Goal: Task Accomplishment & Management: Complete application form

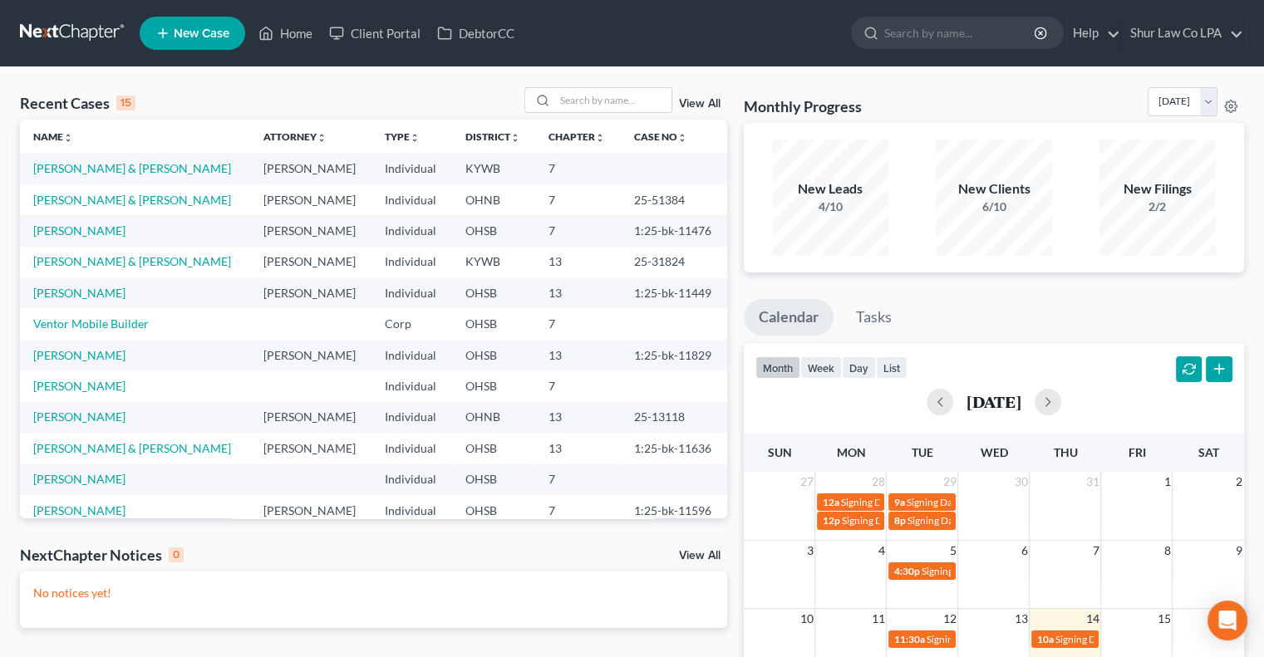
click at [426, 92] on div "Recent Cases 15 View All" at bounding box center [373, 103] width 707 height 32
click at [107, 169] on link "[PERSON_NAME] & [PERSON_NAME]" at bounding box center [132, 168] width 198 height 14
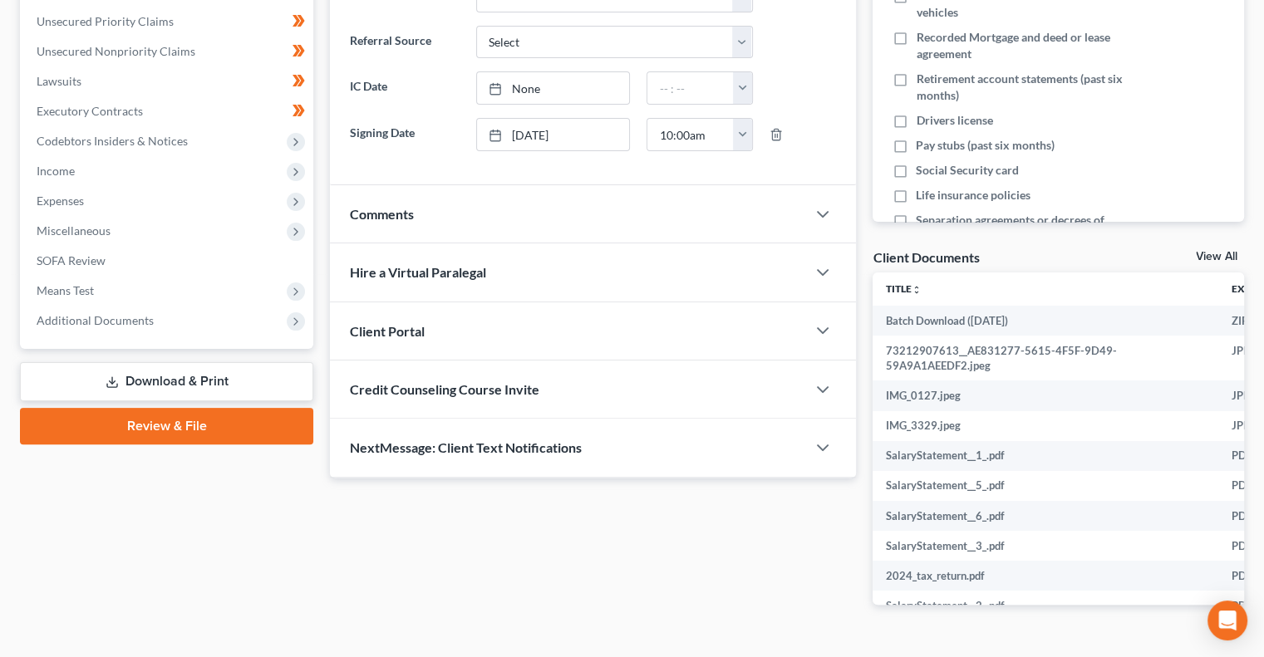
click at [203, 432] on link "Review & File" at bounding box center [166, 426] width 293 height 37
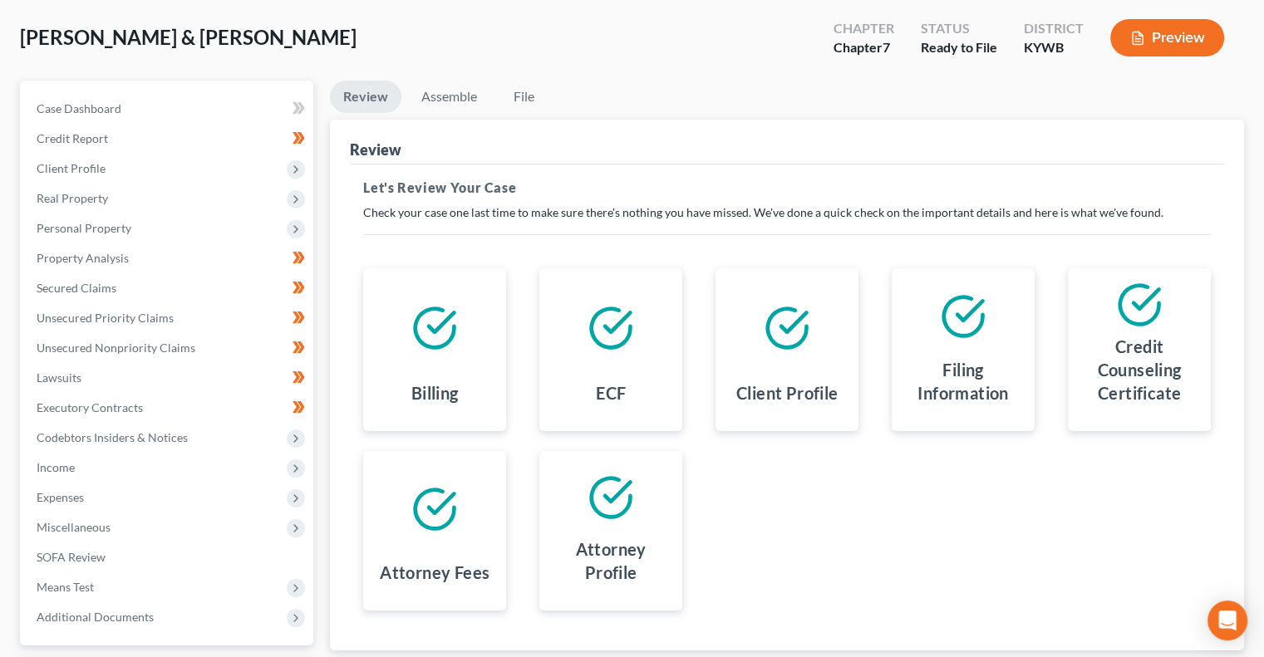
scroll to position [224, 0]
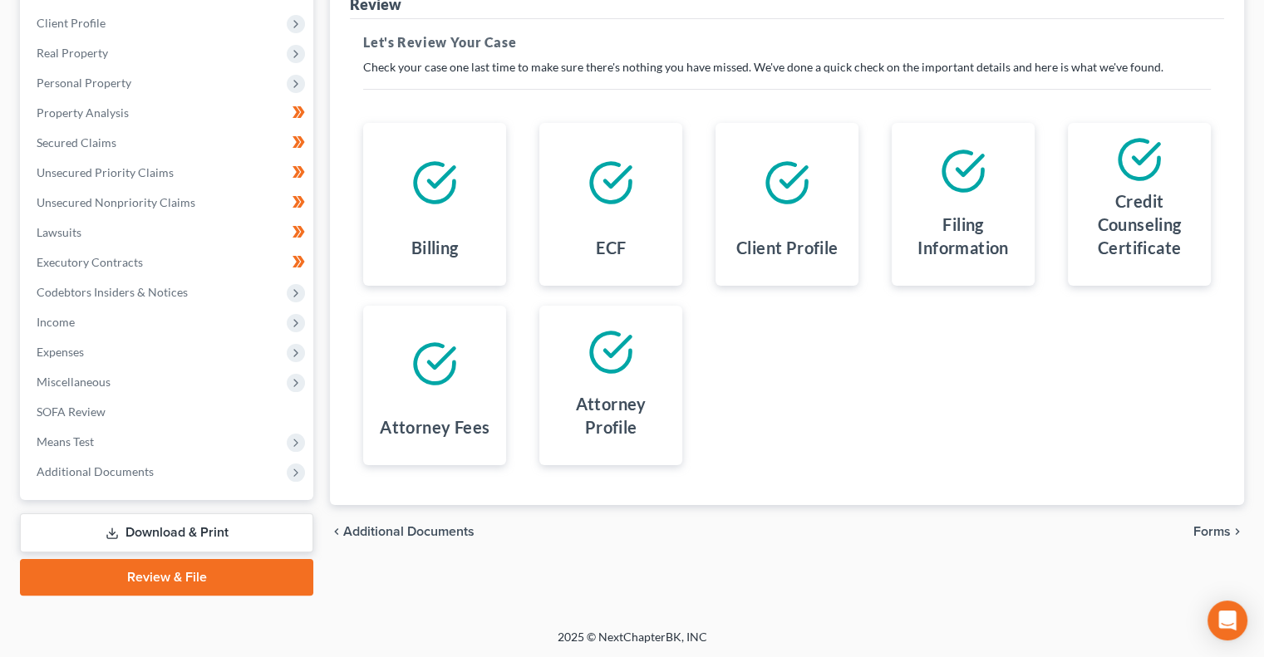
click at [625, 382] on div at bounding box center [610, 352] width 116 height 66
click at [1200, 530] on span "Forms" at bounding box center [1211, 531] width 37 height 13
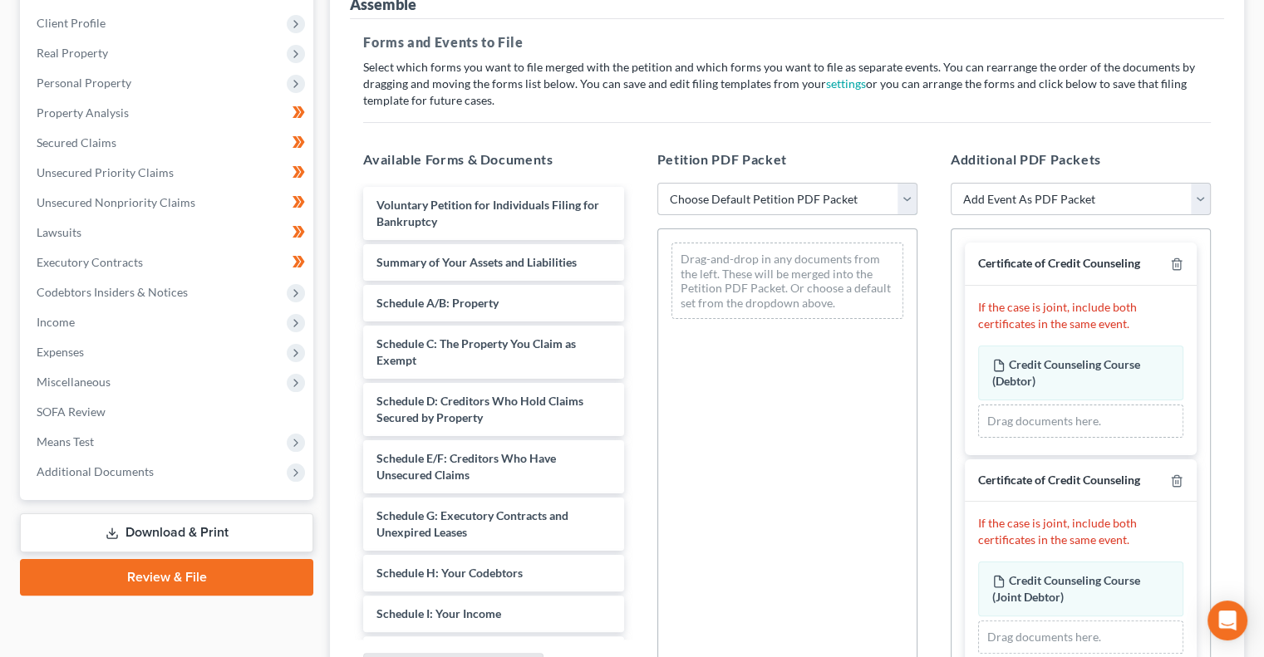
click at [823, 193] on select "Choose Default Petition PDF Packet Emergency Filing (Voluntary Petition and Cre…" at bounding box center [787, 199] width 260 height 33
select select "1"
click at [657, 183] on select "Choose Default Petition PDF Packet Emergency Filing (Voluntary Petition and Cre…" at bounding box center [787, 199] width 260 height 33
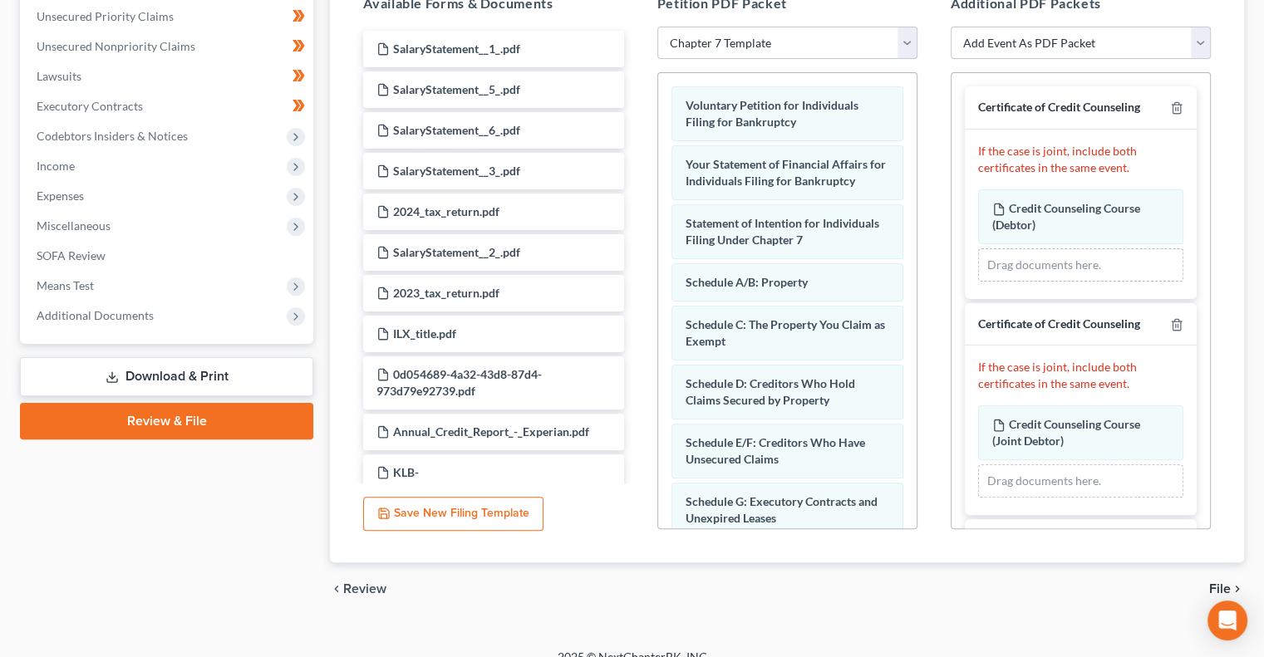
scroll to position [400, 0]
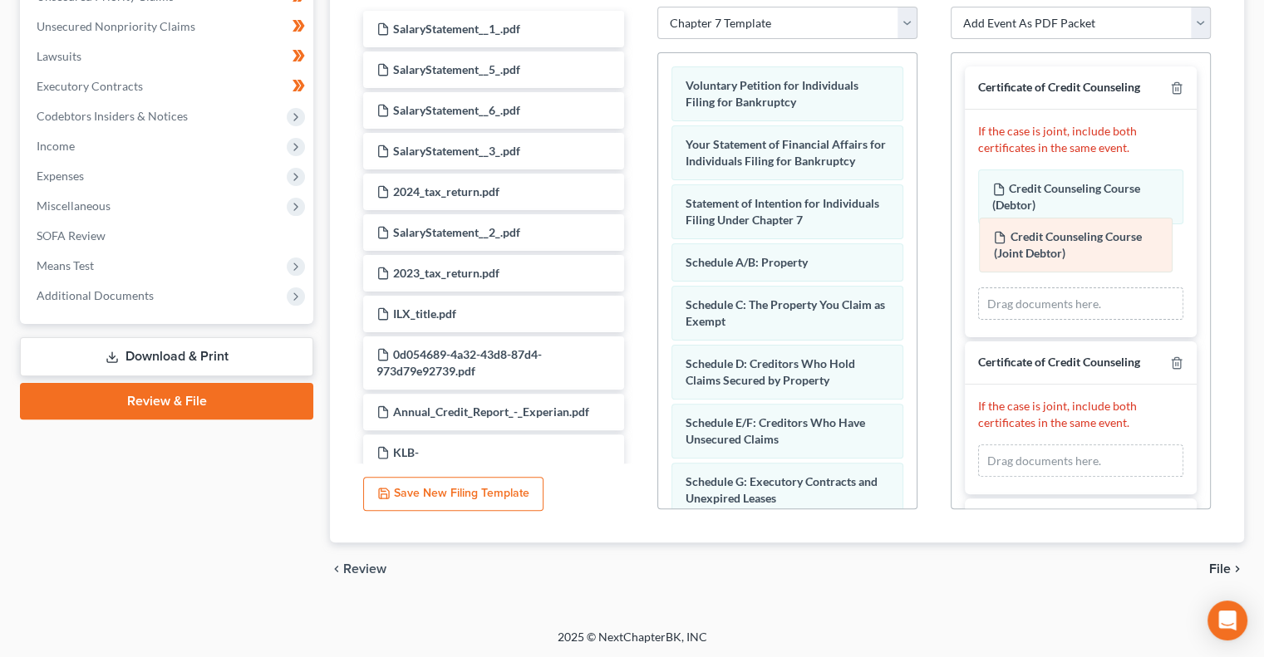
drag, startPoint x: 1036, startPoint y: 407, endPoint x: 1038, endPoint y: 242, distance: 165.3
click at [1038, 444] on div "Credit Counseling Course (Joint Debtor) Amended Credit Counseling Course (Joint…" at bounding box center [1080, 460] width 205 height 33
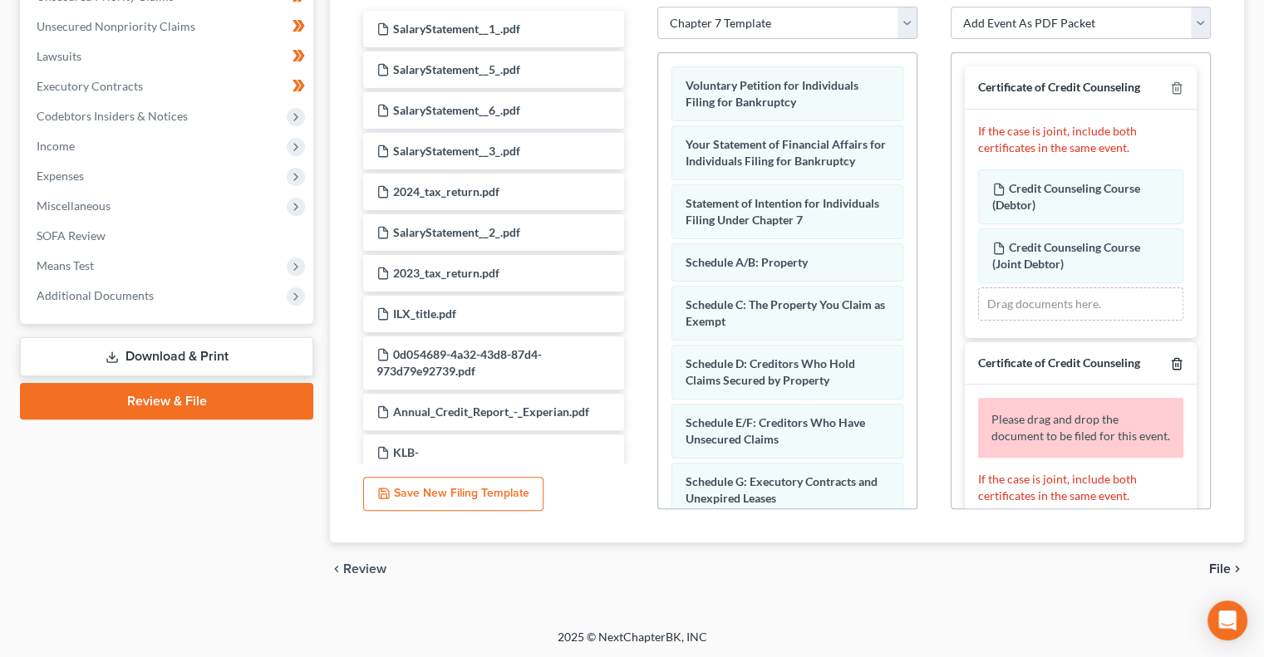
click at [1170, 364] on icon "button" at bounding box center [1176, 363] width 13 height 13
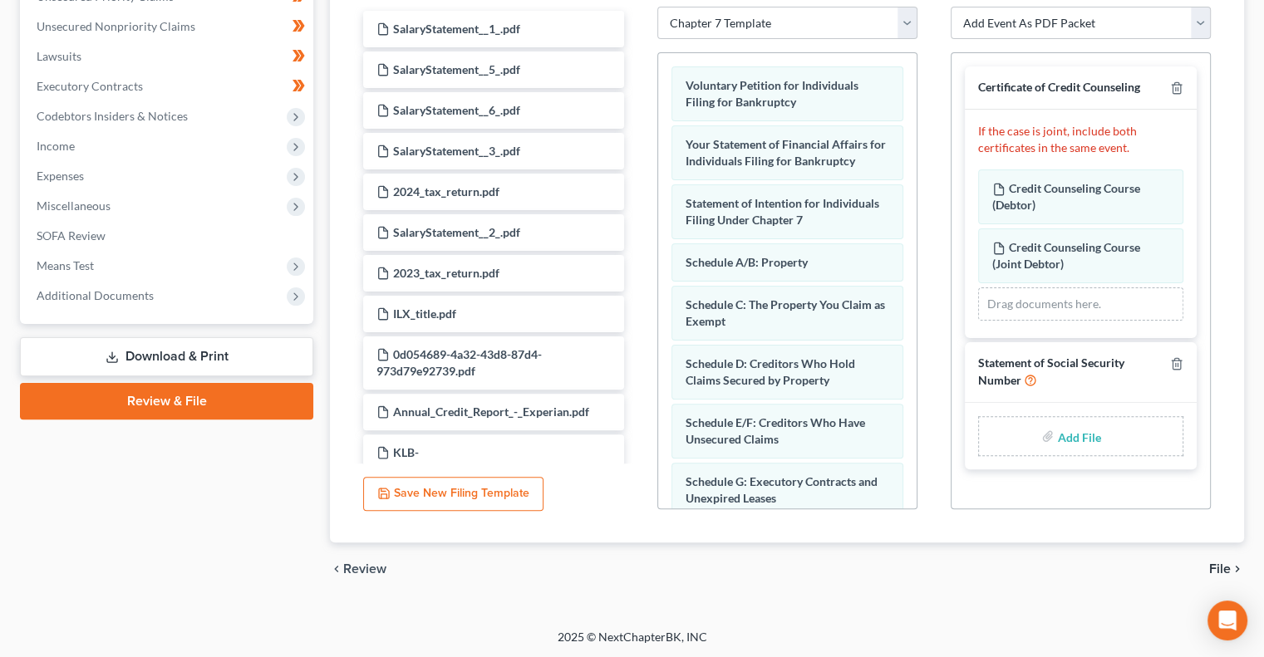
click at [1076, 440] on input "file" at bounding box center [1077, 436] width 40 height 30
type input "C:\fakepath\B121.pdf"
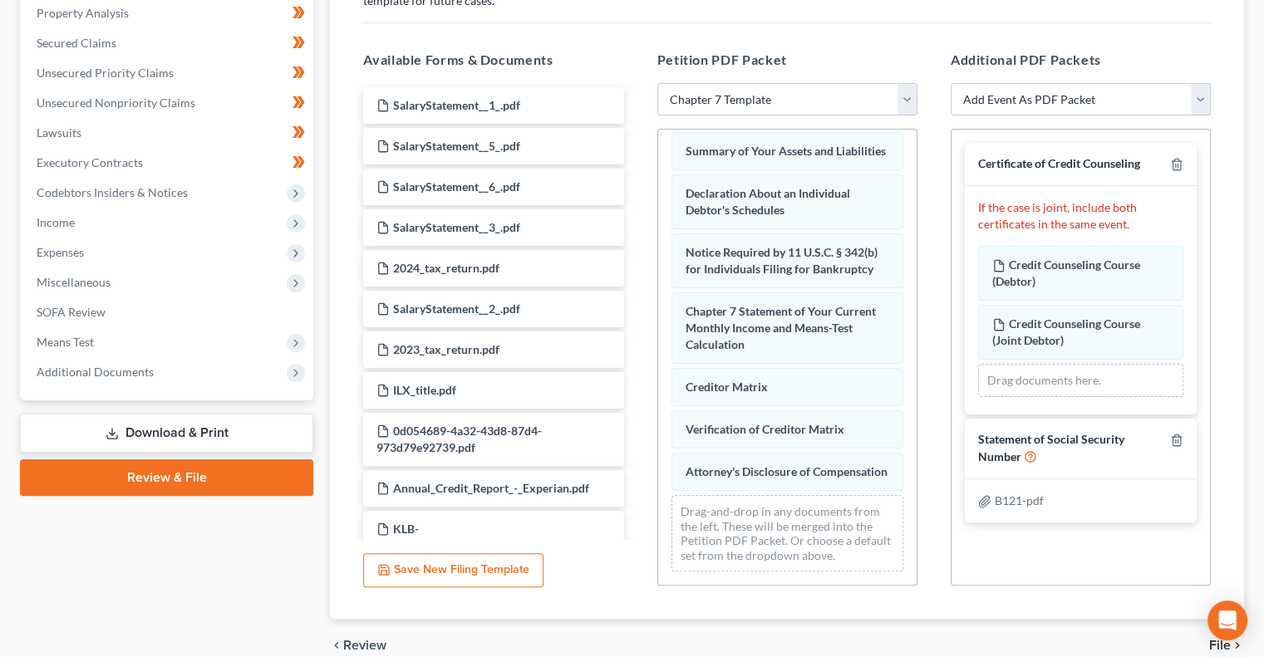
scroll to position [320, 0]
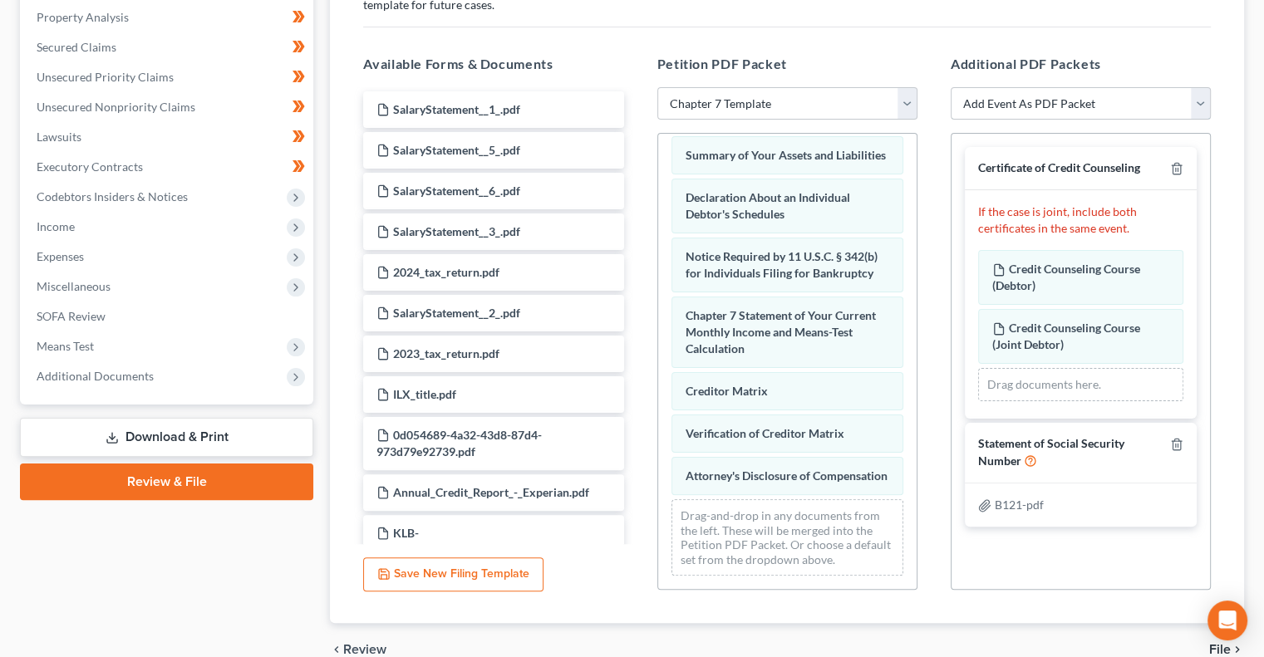
click at [1153, 89] on select "Add Event As PDF Packet Amended Answer Amended Complaint Amended List of Credit…" at bounding box center [1080, 103] width 260 height 33
click at [1200, 103] on select "Add Event As PDF Packet Amended Answer Amended Complaint Amended List of Credit…" at bounding box center [1080, 103] width 260 height 33
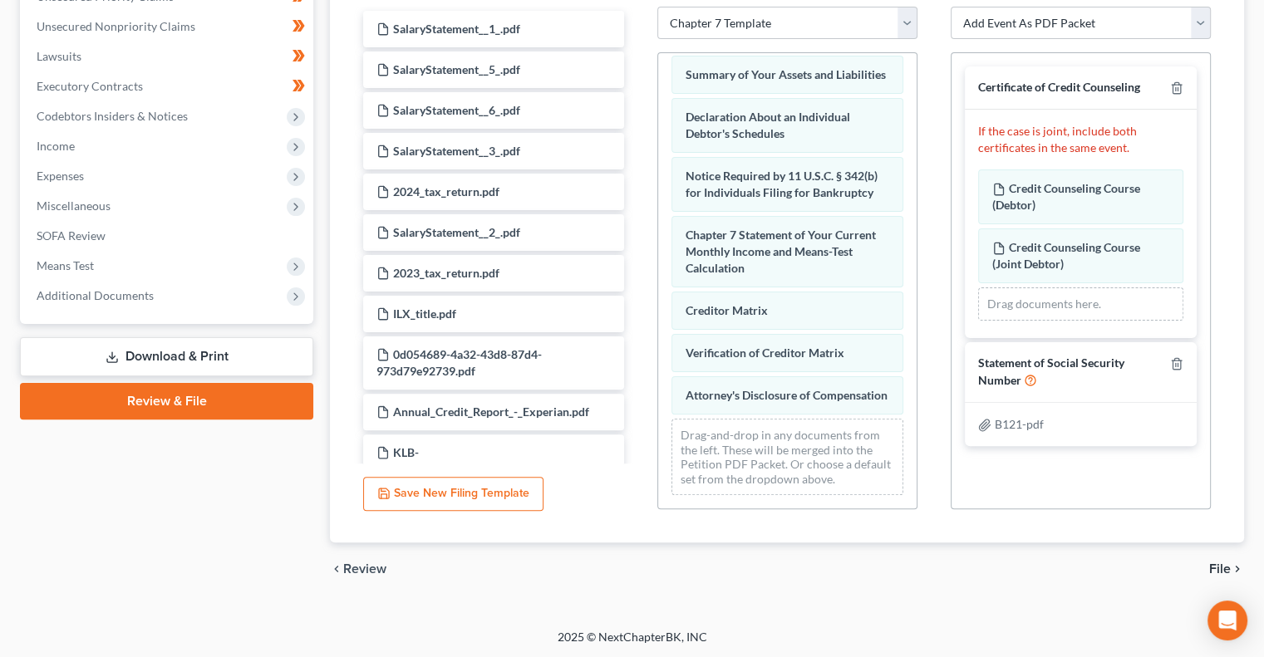
click at [1219, 571] on span "File" at bounding box center [1220, 568] width 22 height 13
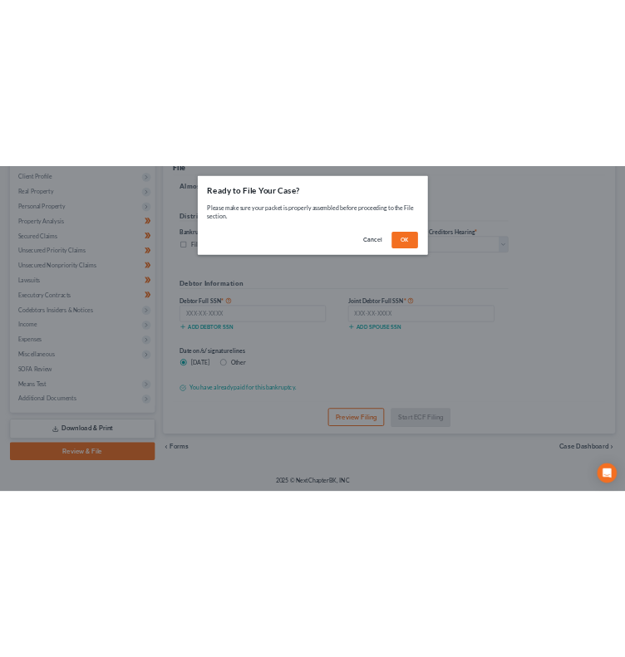
scroll to position [224, 0]
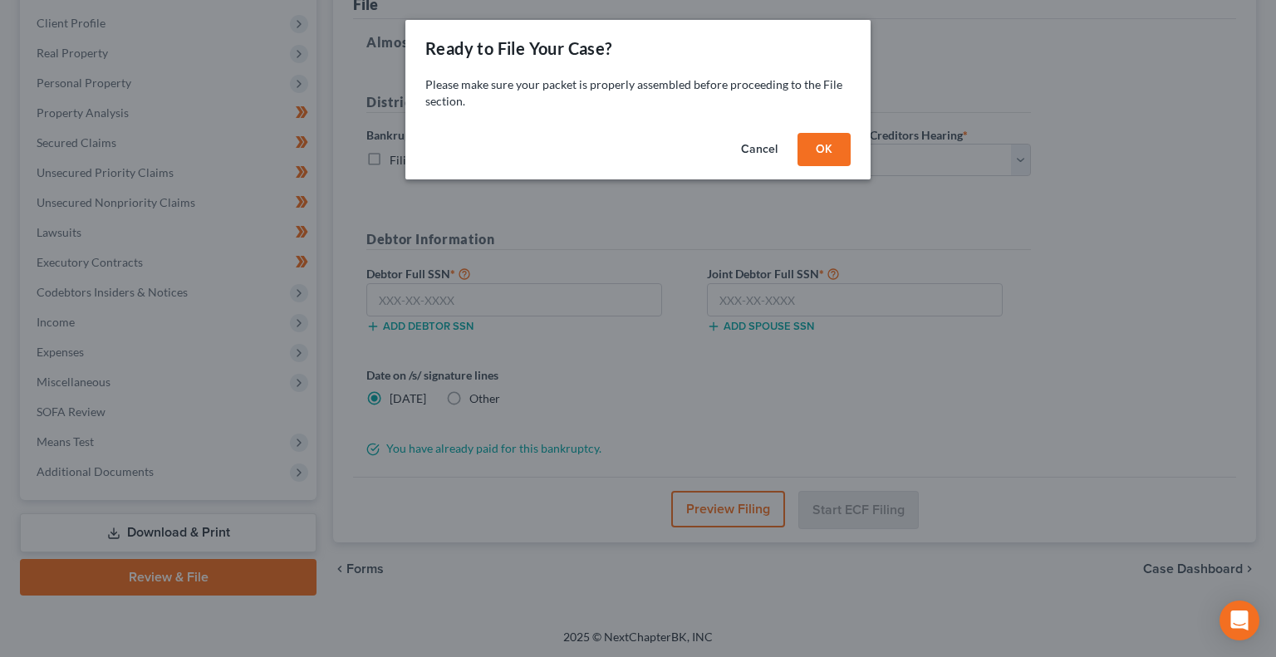
click at [830, 148] on button "OK" at bounding box center [823, 149] width 53 height 33
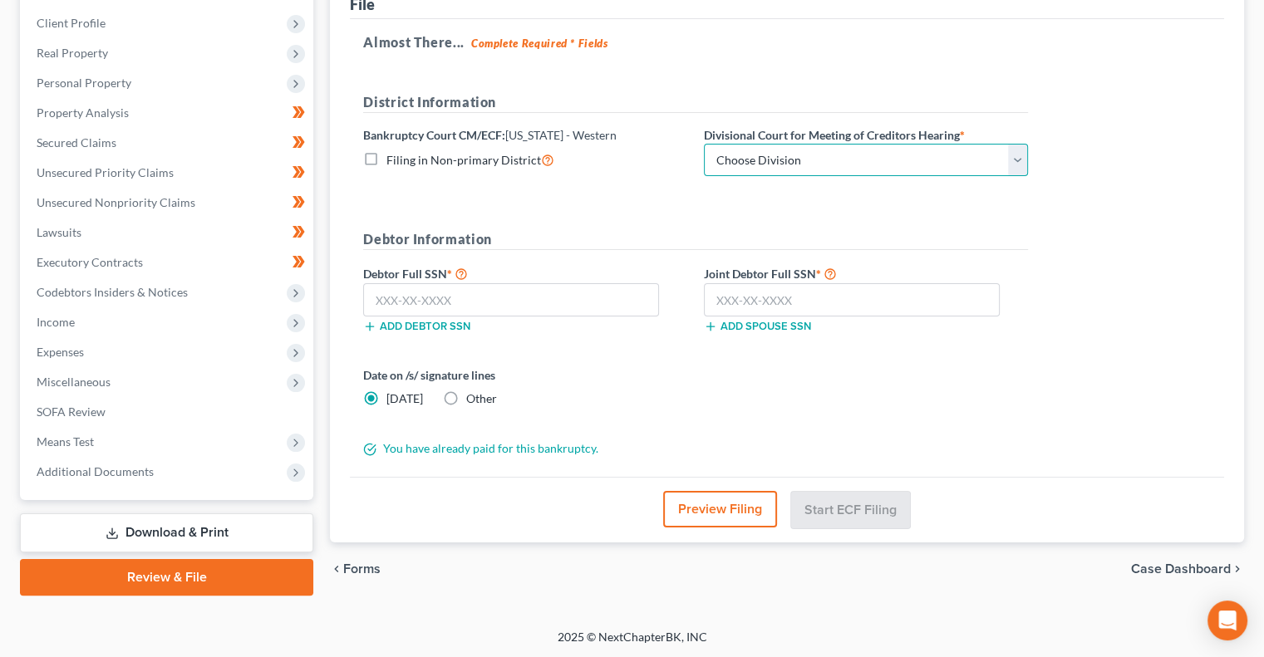
click at [874, 159] on select "Choose Division Bowling Green [GEOGRAPHIC_DATA] [GEOGRAPHIC_DATA] [GEOGRAPHIC_D…" at bounding box center [866, 160] width 324 height 33
select select "0"
click at [704, 144] on select "Choose Division Bowling Green [GEOGRAPHIC_DATA] [GEOGRAPHIC_DATA] [GEOGRAPHIC_D…" at bounding box center [866, 160] width 324 height 33
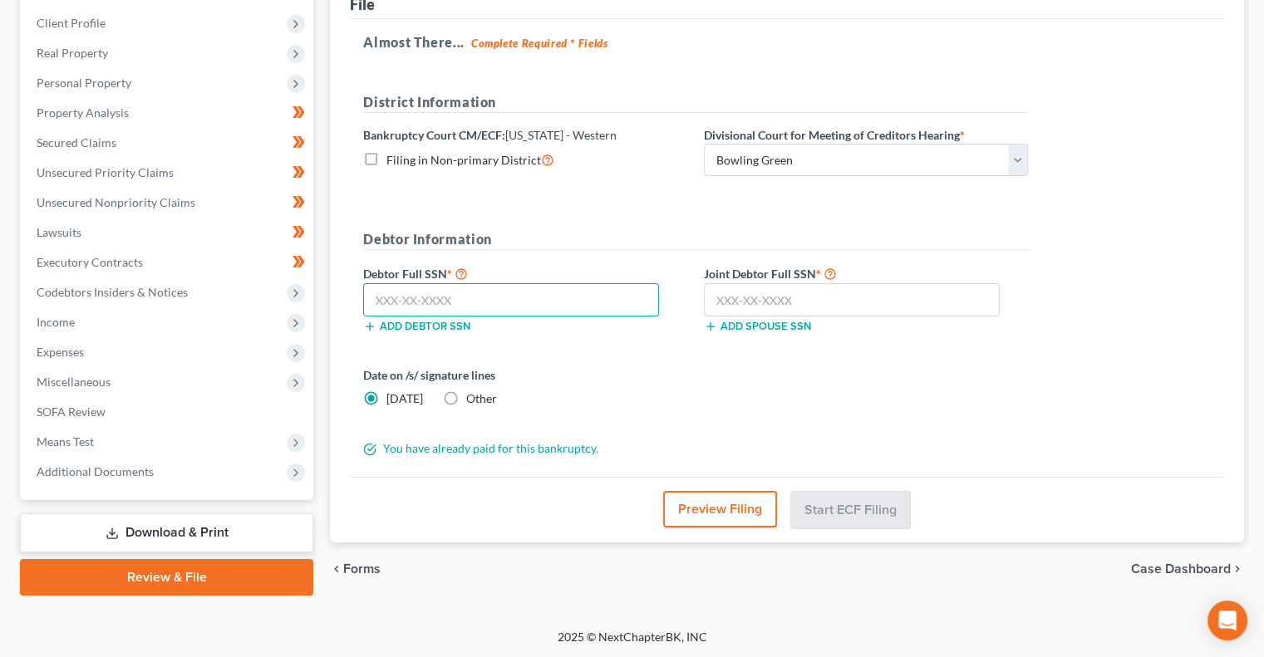
click at [443, 295] on input "text" at bounding box center [511, 299] width 296 height 33
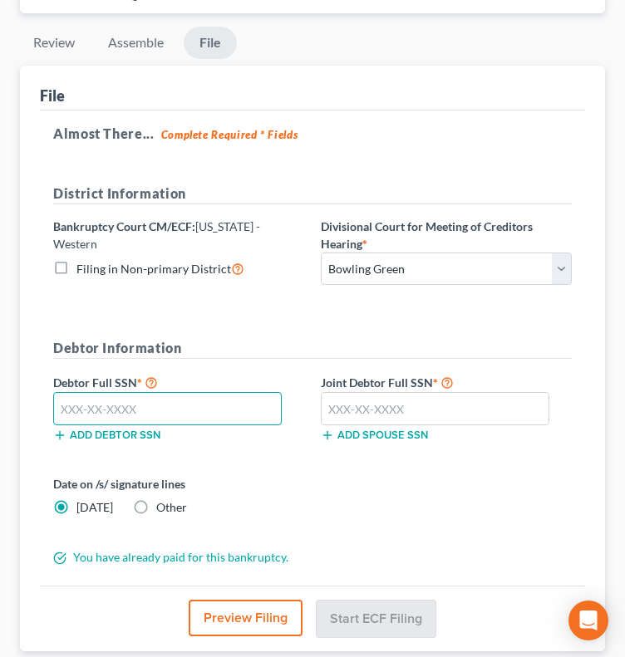
click at [148, 406] on input "text" at bounding box center [167, 408] width 228 height 33
type input "407-33-8764"
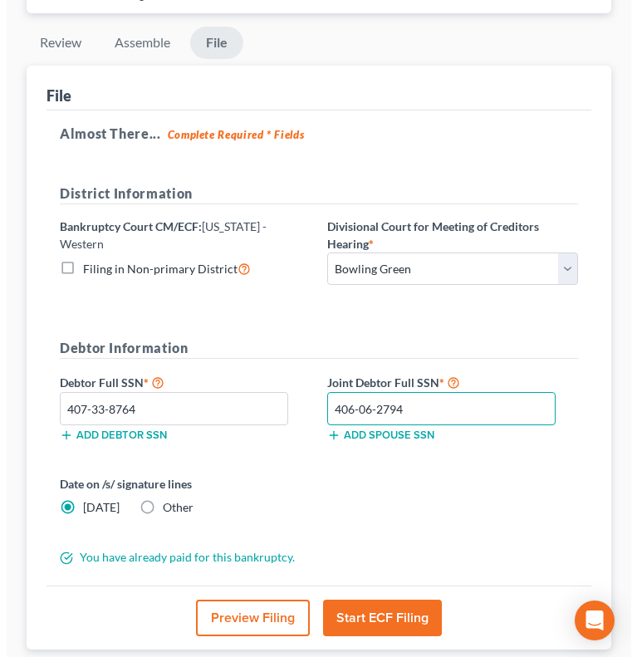
scroll to position [331, 0]
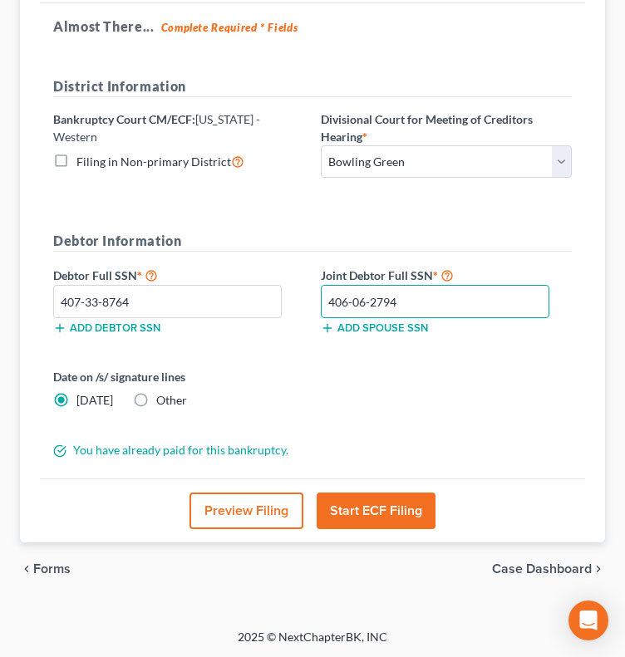
type input "406-06-2794"
click at [375, 511] on button "Start ECF Filing" at bounding box center [375, 511] width 119 height 37
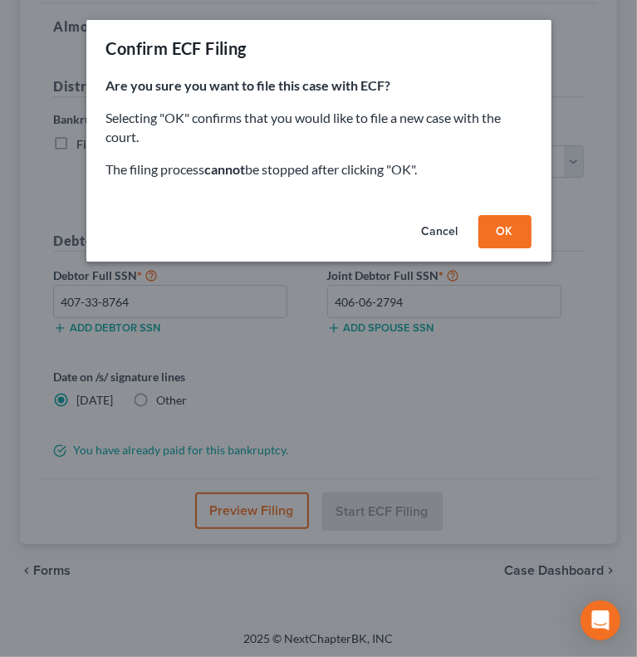
click at [516, 202] on div "Are you sure you want to file this case with ECF? Selecting "OK" confirms that …" at bounding box center [318, 142] width 465 height 132
click at [510, 226] on button "OK" at bounding box center [504, 231] width 53 height 33
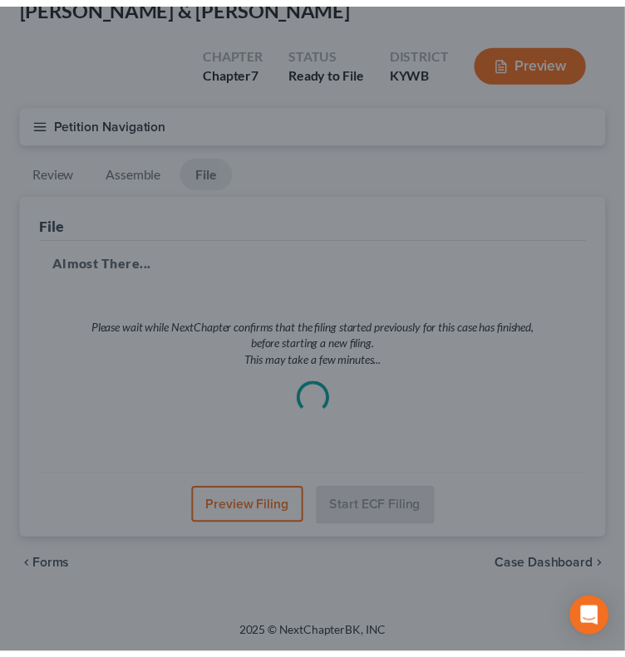
scroll to position [93, 0]
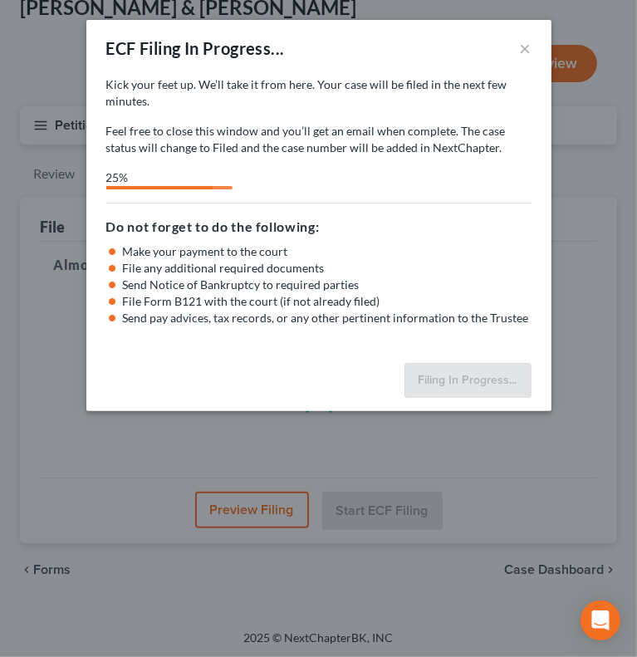
select select "0"
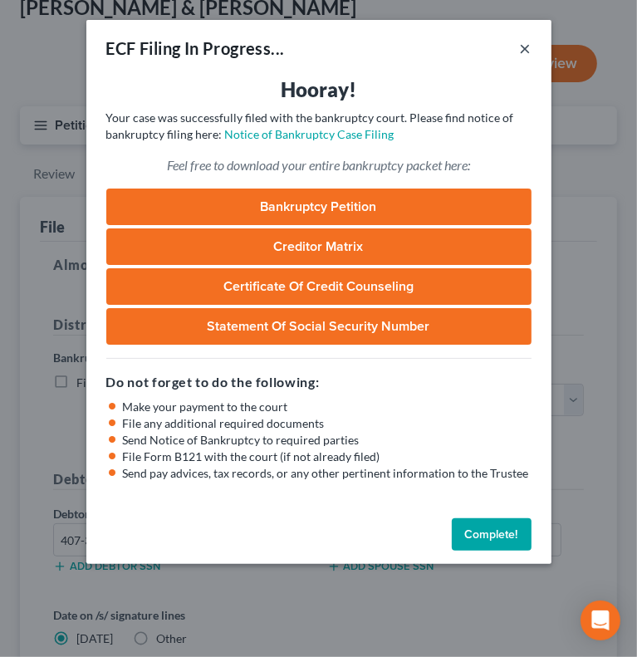
click at [525, 52] on button "×" at bounding box center [526, 48] width 12 height 20
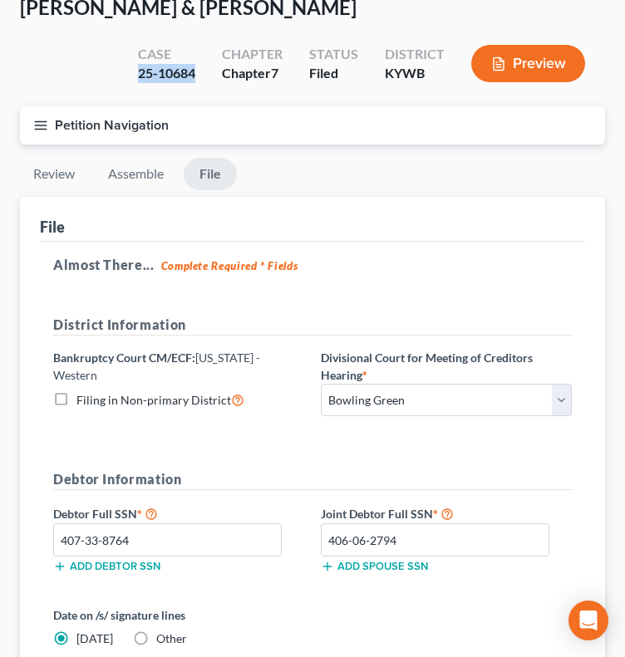
drag, startPoint x: 199, startPoint y: 72, endPoint x: 140, endPoint y: 79, distance: 59.4
click at [140, 79] on div "Case 25-10684" at bounding box center [167, 65] width 84 height 49
copy div "25-10684"
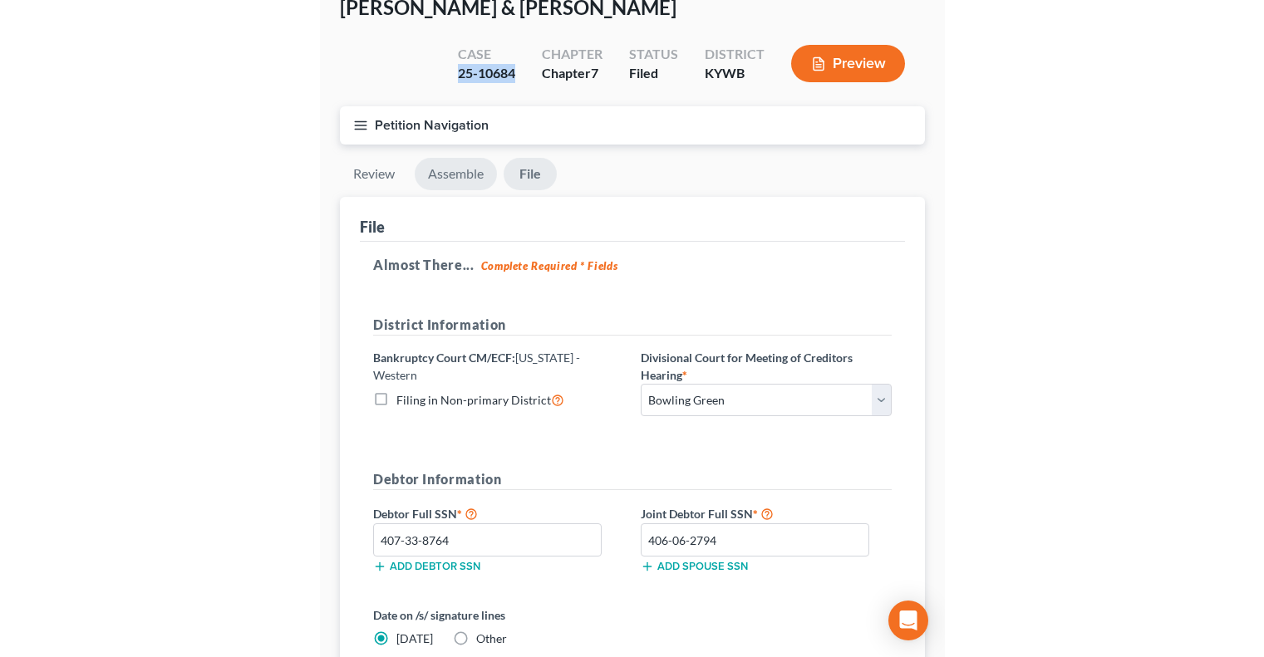
scroll to position [0, 0]
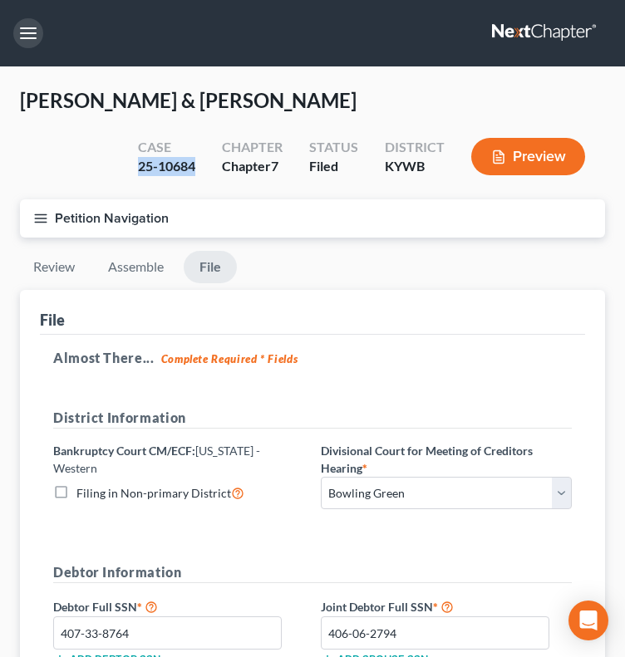
click at [22, 36] on button "button" at bounding box center [28, 33] width 30 height 30
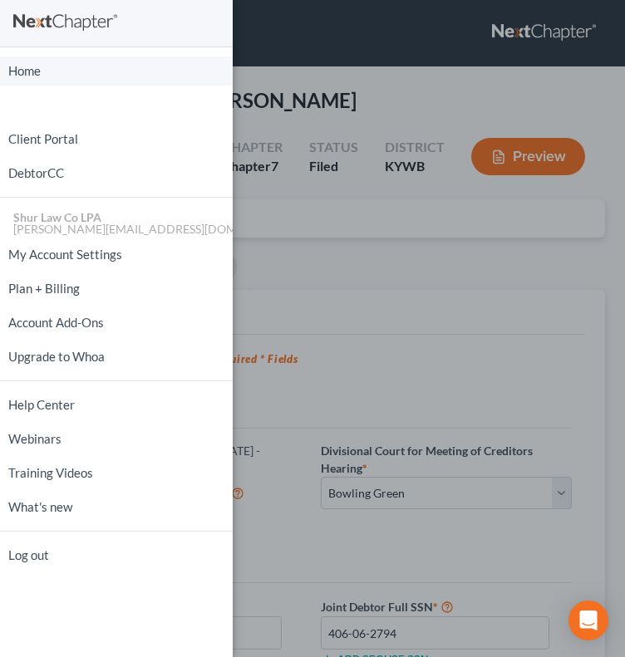
click at [31, 66] on link "Home" at bounding box center [116, 70] width 233 height 29
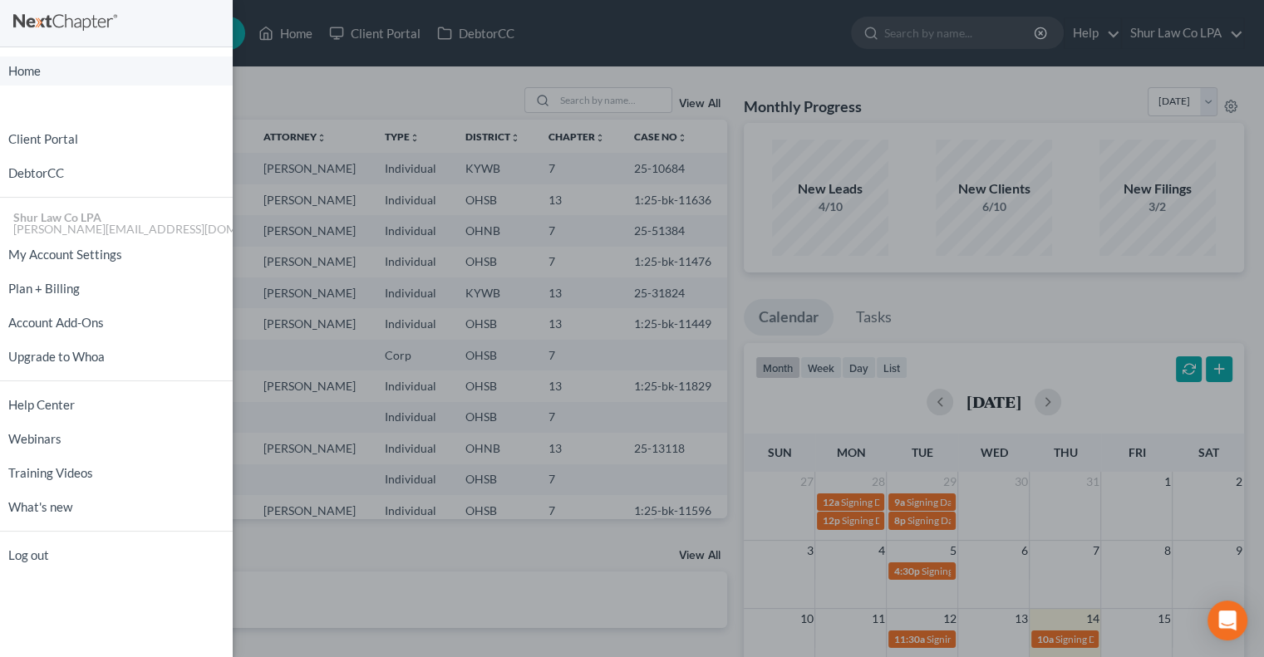
click at [71, 79] on link "Home" at bounding box center [116, 70] width 233 height 29
click at [307, 71] on div "Home New Case Client Portal DebtorCC Shur Law Co LPA [PERSON_NAME][EMAIL_ADDRES…" at bounding box center [632, 328] width 1264 height 657
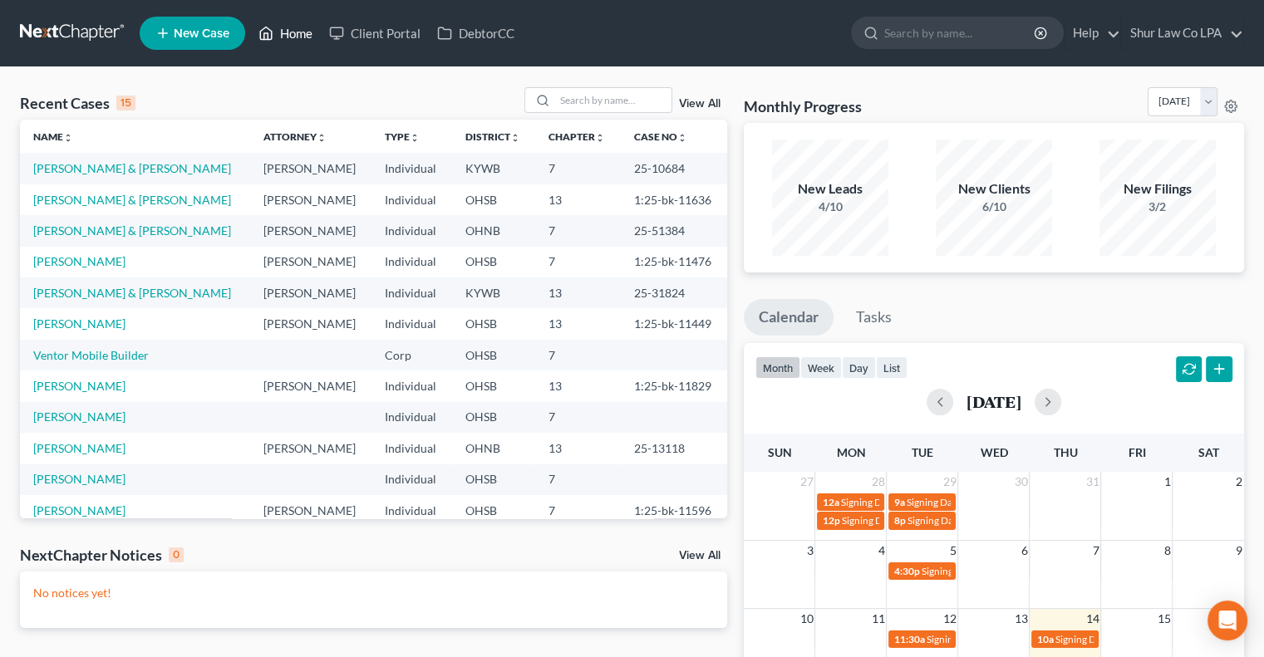
click at [293, 26] on link "Home" at bounding box center [285, 33] width 71 height 30
